Goal: Task Accomplishment & Management: Manage account settings

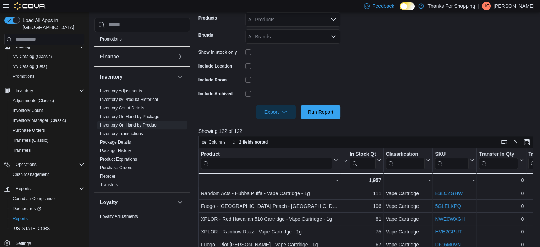
scroll to position [244, 0]
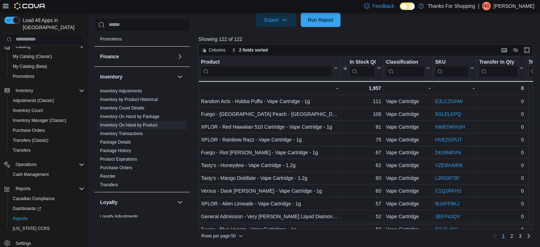
click at [524, 6] on p "[PERSON_NAME]" at bounding box center [514, 6] width 41 height 9
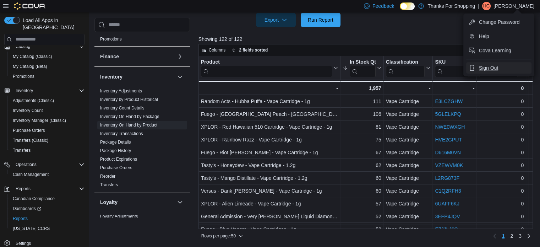
drag, startPoint x: 508, startPoint y: 67, endPoint x: 504, endPoint y: 66, distance: 3.7
click at [508, 67] on button "Sign Out" at bounding box center [498, 67] width 65 height 11
